Goal: Task Accomplishment & Management: Complete application form

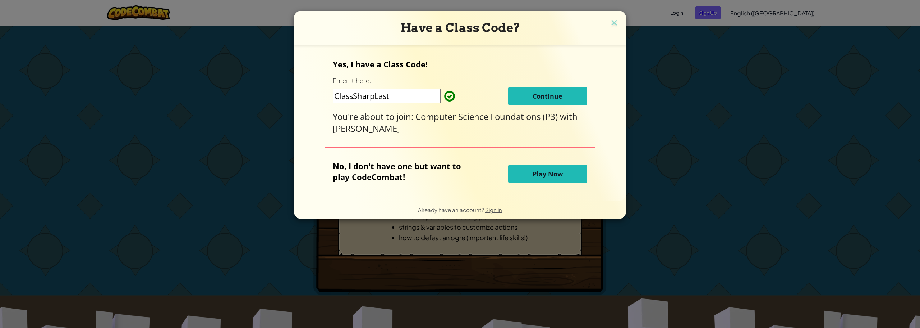
click at [532, 96] on button "Continue" at bounding box center [547, 96] width 79 height 18
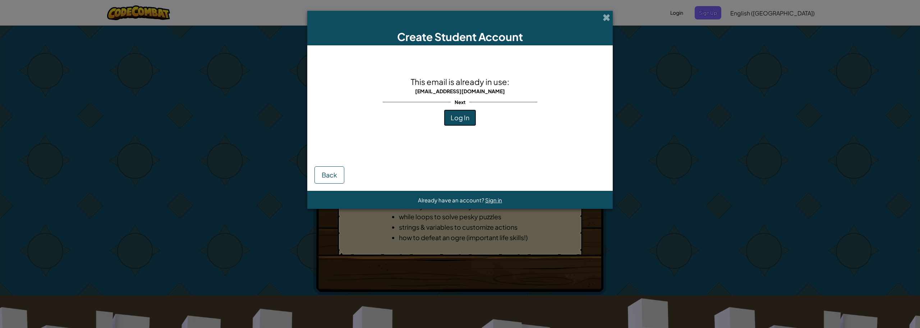
click at [468, 116] on button "Log In" at bounding box center [460, 117] width 32 height 17
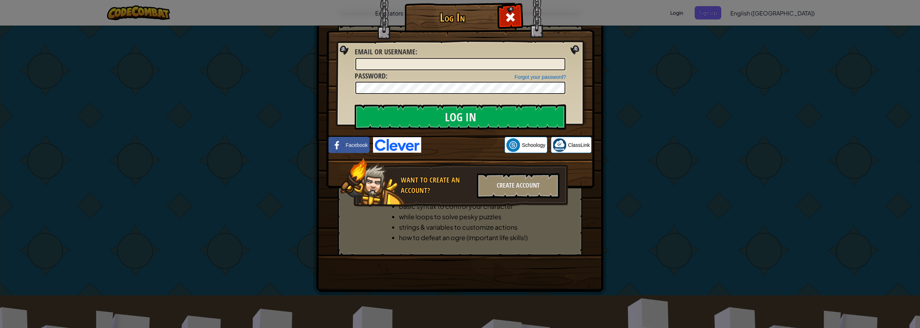
click at [399, 56] on span "Email or Username" at bounding box center [385, 52] width 61 height 10
click at [399, 58] on input "Email or Username :" at bounding box center [461, 64] width 210 height 12
